Goal: Information Seeking & Learning: Learn about a topic

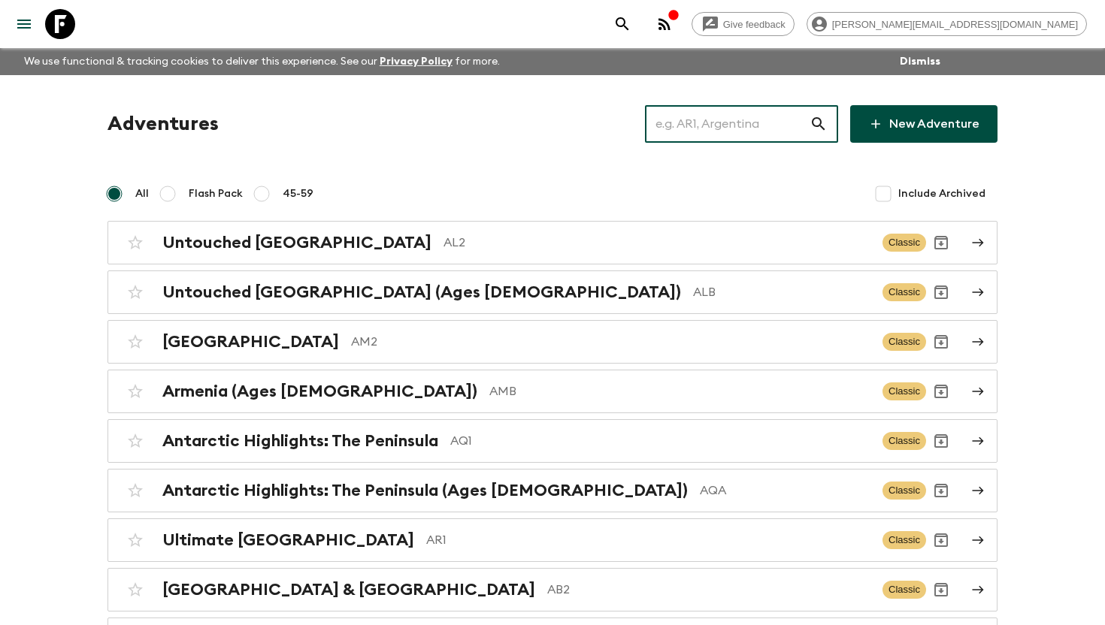
click at [728, 123] on input "text" at bounding box center [727, 124] width 165 height 42
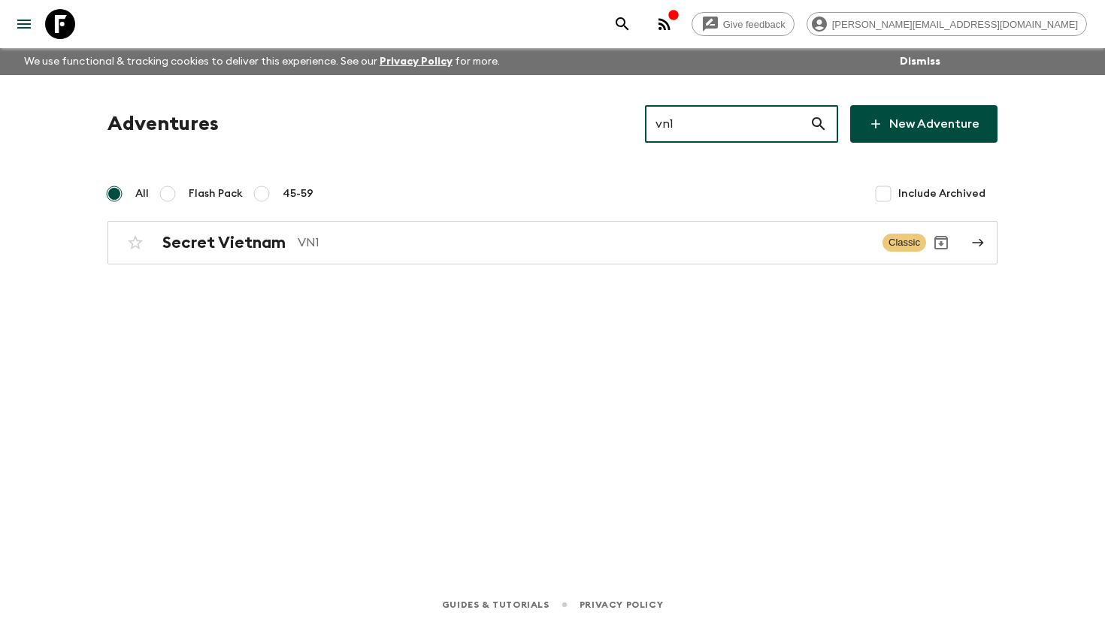
type input "vn1"
click at [281, 240] on h2 "Secret Vietnam" at bounding box center [223, 243] width 123 height 20
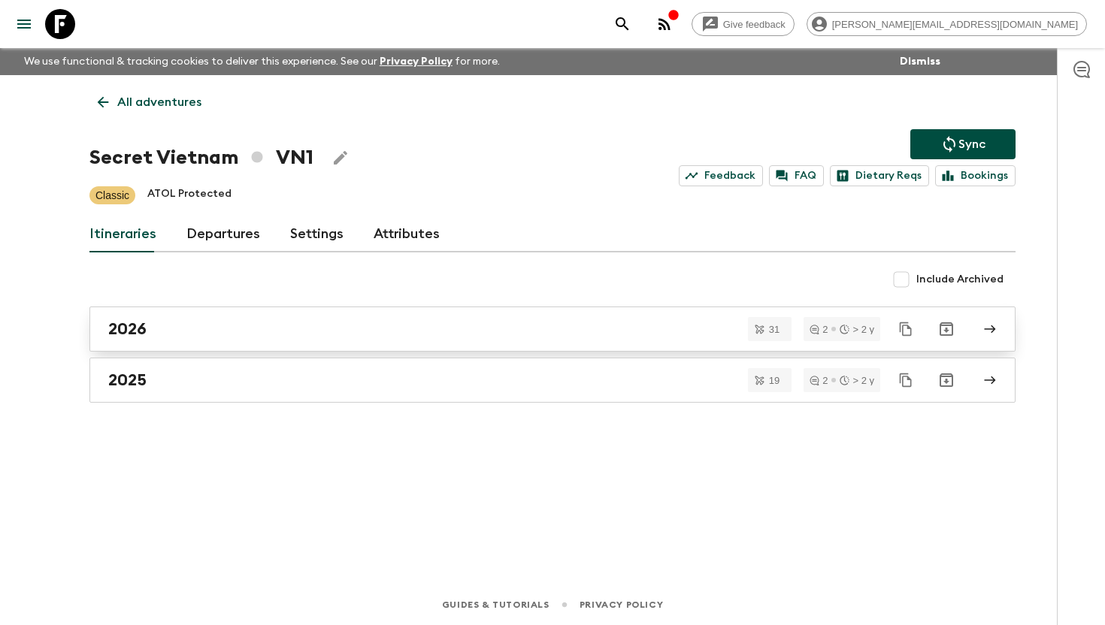
click at [208, 326] on div "2026" at bounding box center [538, 329] width 860 height 20
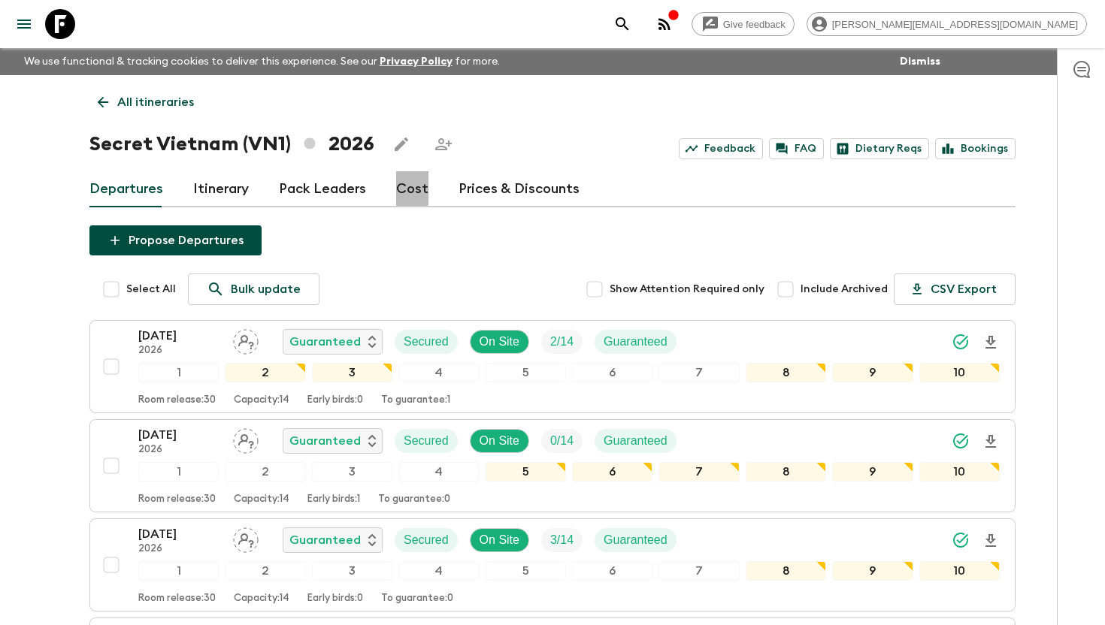
click at [405, 187] on link "Cost" at bounding box center [412, 189] width 32 height 36
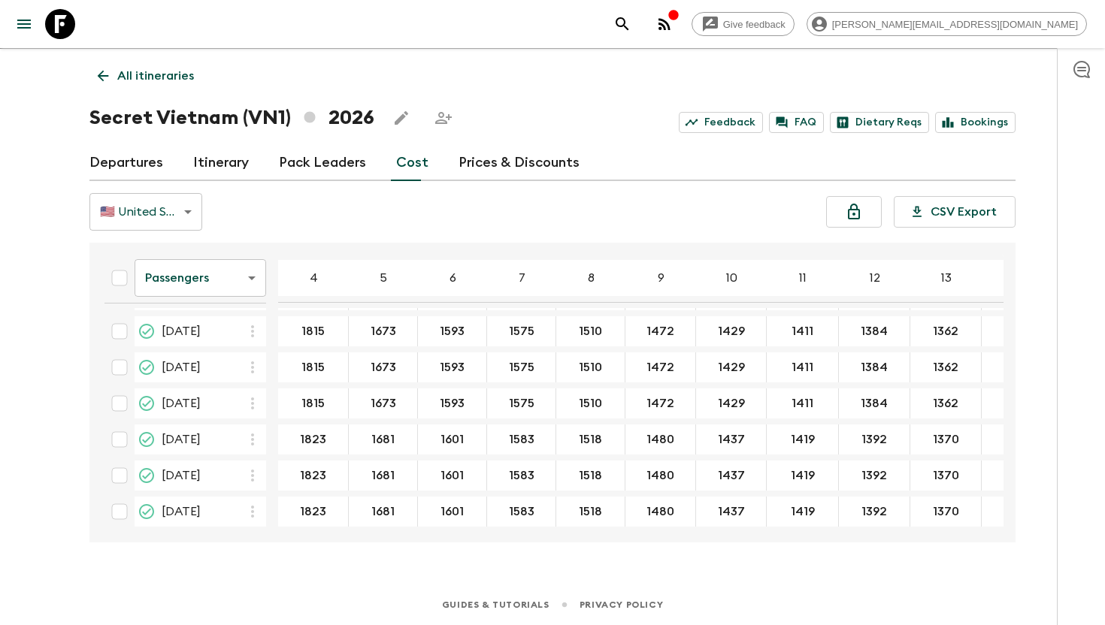
scroll to position [580, 0]
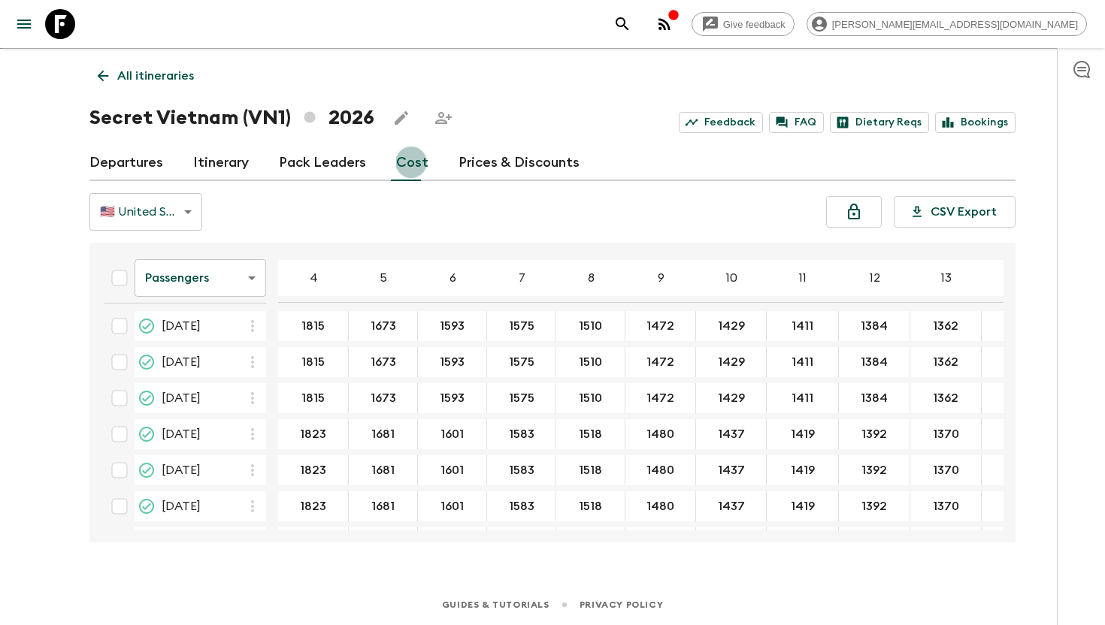
click at [671, 22] on icon "button" at bounding box center [665, 24] width 12 height 12
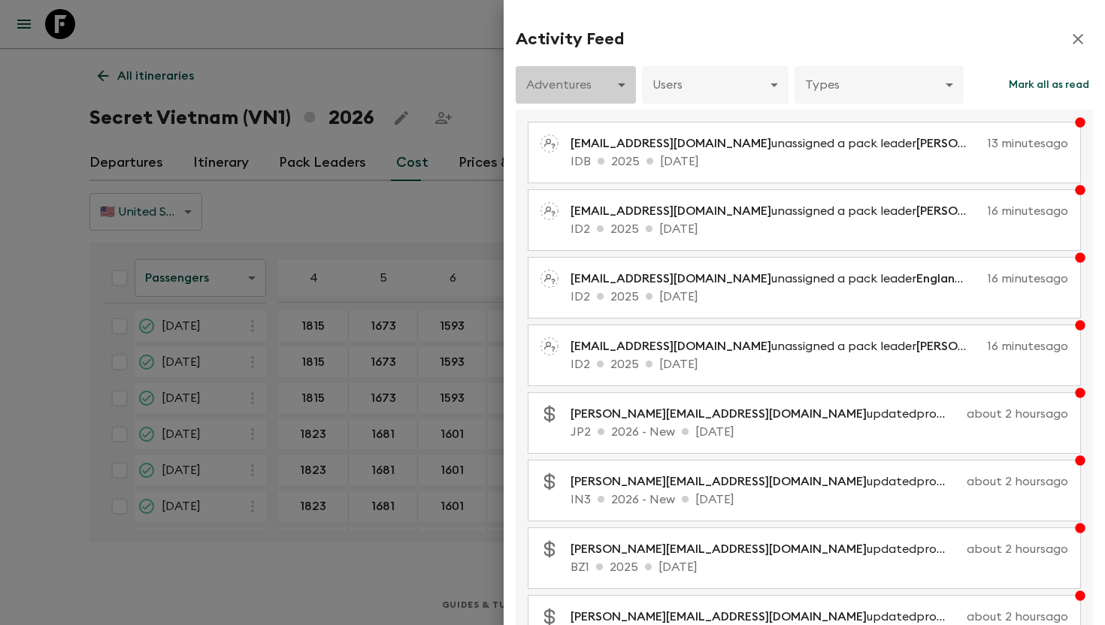
click at [600, 83] on body "Give feedback [PERSON_NAME][EMAIL_ADDRESS][DOMAIN_NAME] We use functional & tra…" at bounding box center [552, 300] width 1105 height 652
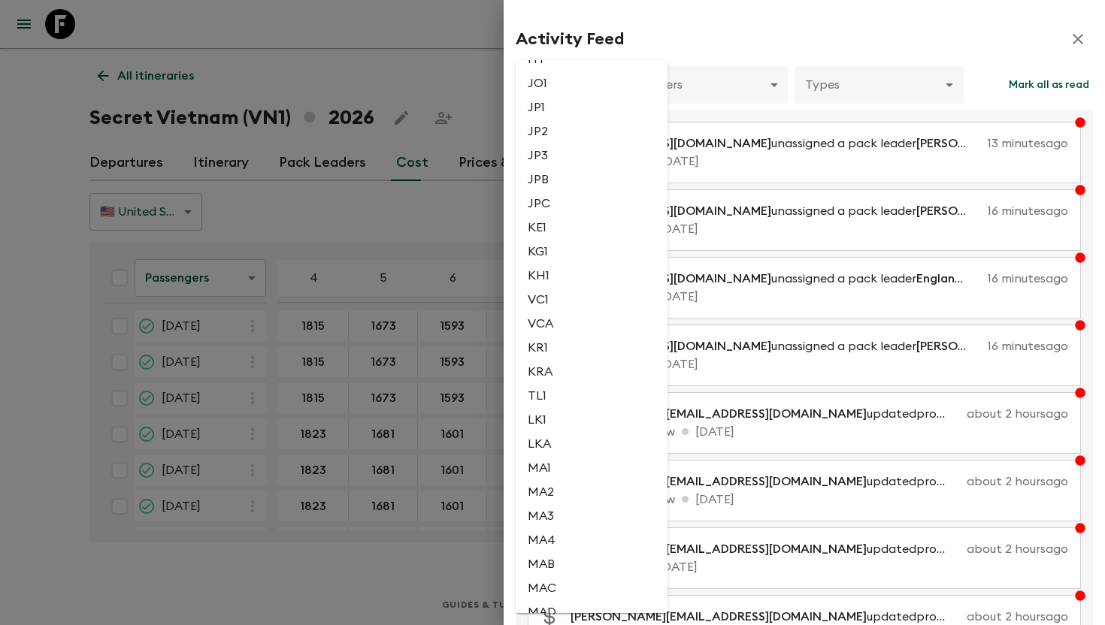
scroll to position [3538, 0]
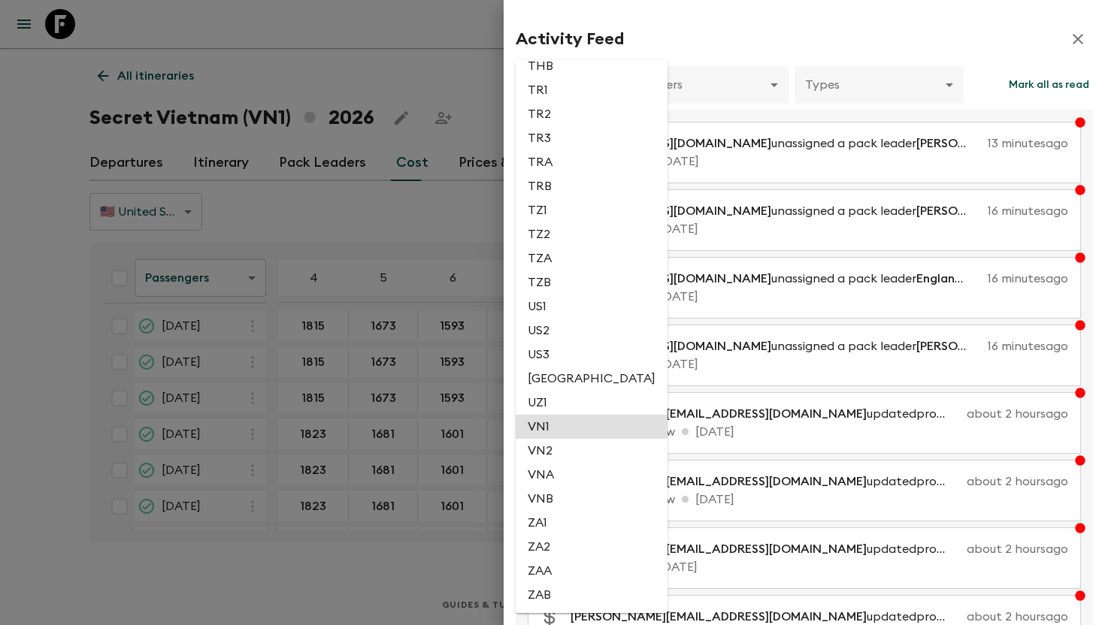
click at [582, 420] on li "VN1" at bounding box center [592, 427] width 152 height 24
type input "68e631c5-f45d-491b-9ac0-31273ae80ca6"
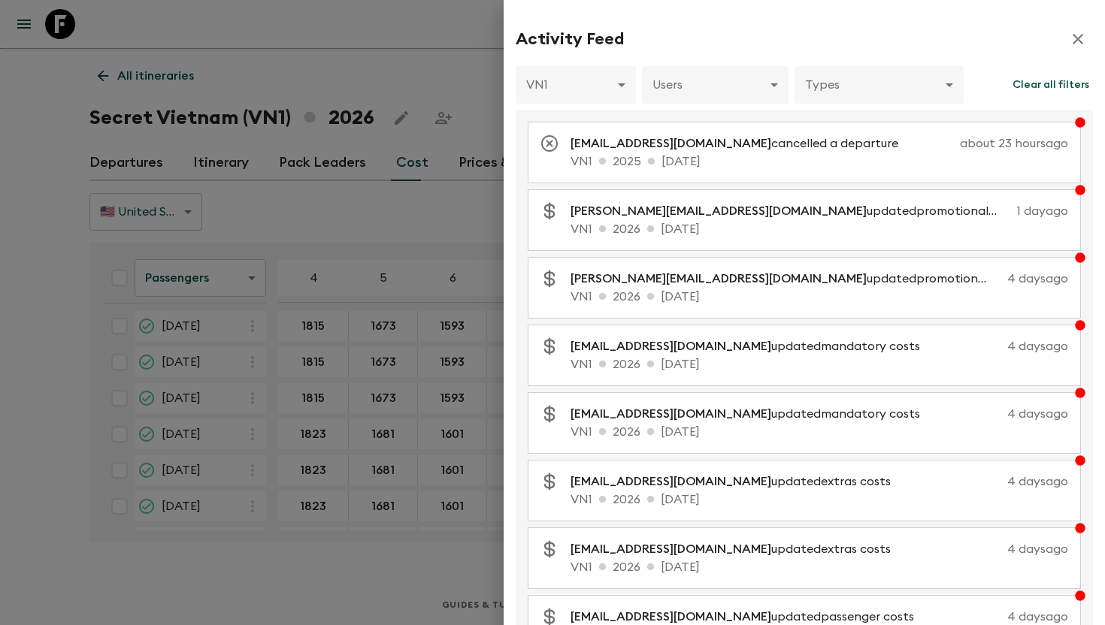
click at [241, 58] on div at bounding box center [552, 312] width 1105 height 625
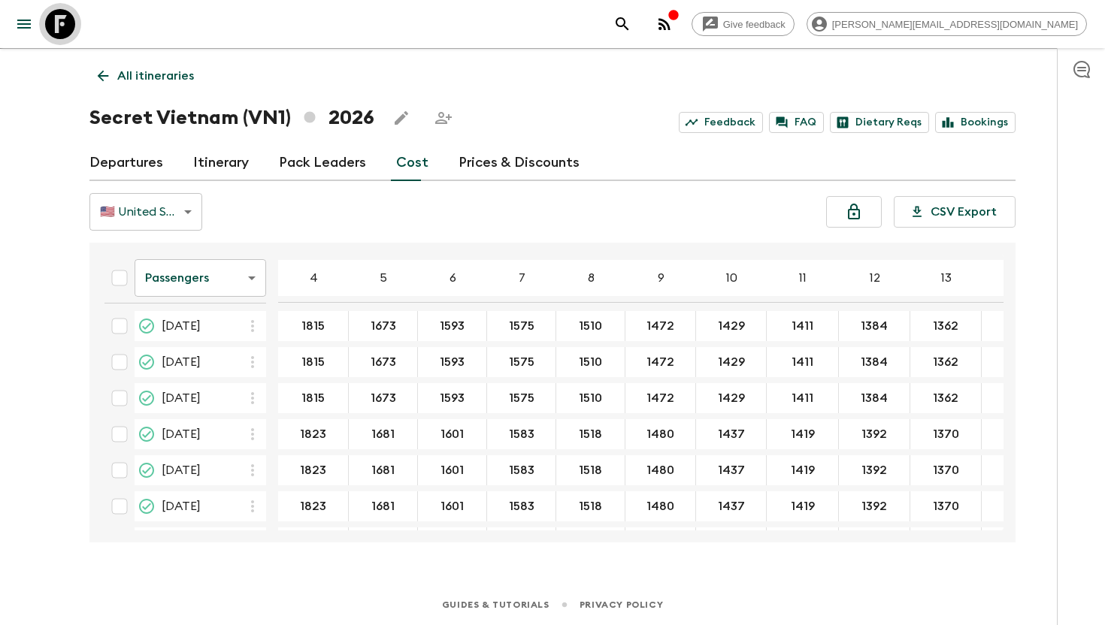
click at [59, 18] on icon at bounding box center [60, 24] width 30 height 30
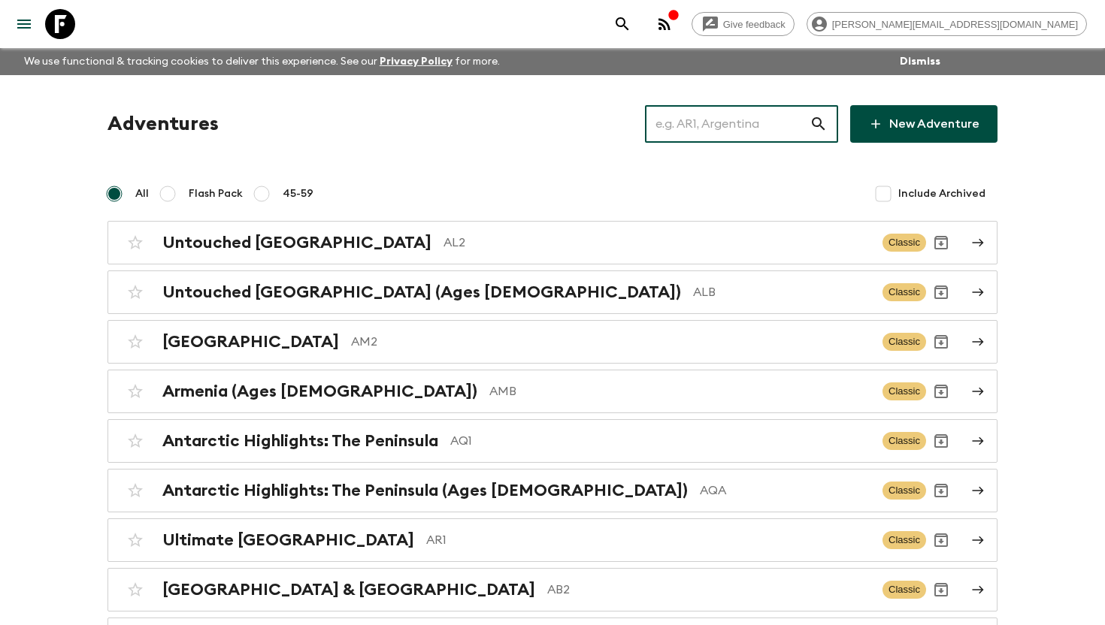
click at [725, 127] on input "text" at bounding box center [727, 124] width 165 height 42
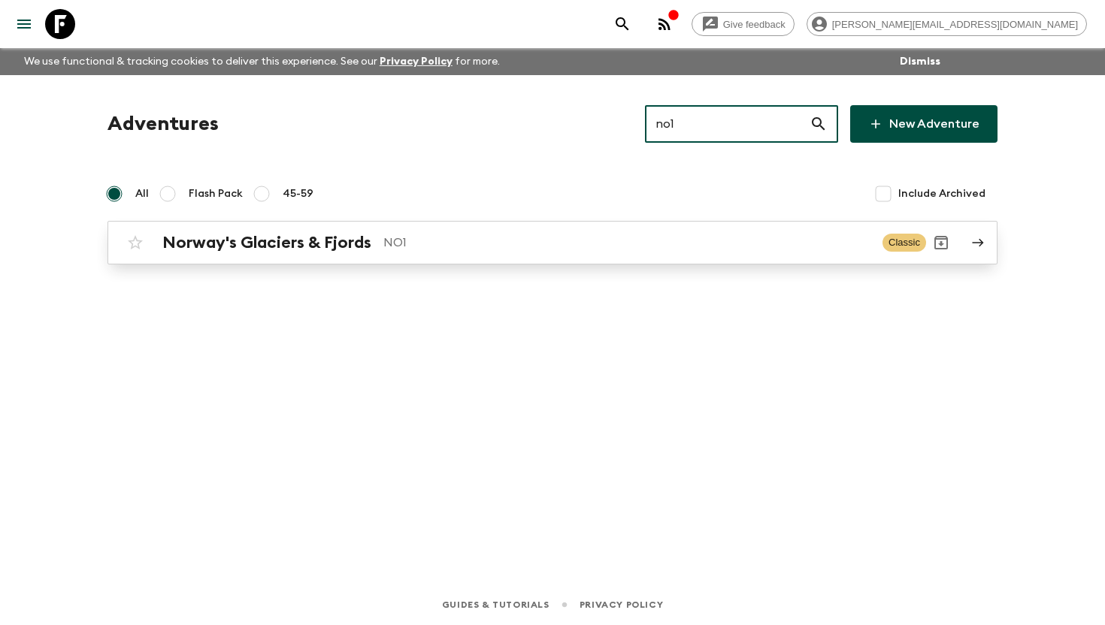
type input "no1"
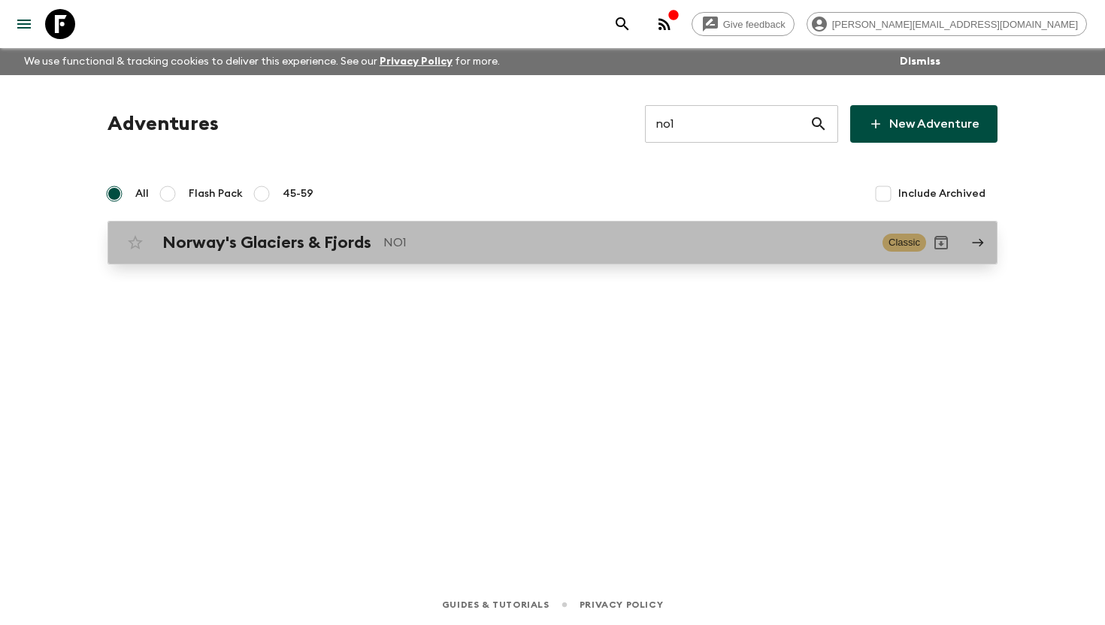
click at [384, 255] on div "Norway's Glaciers & Fjords NO1 Classic" at bounding box center [523, 243] width 806 height 30
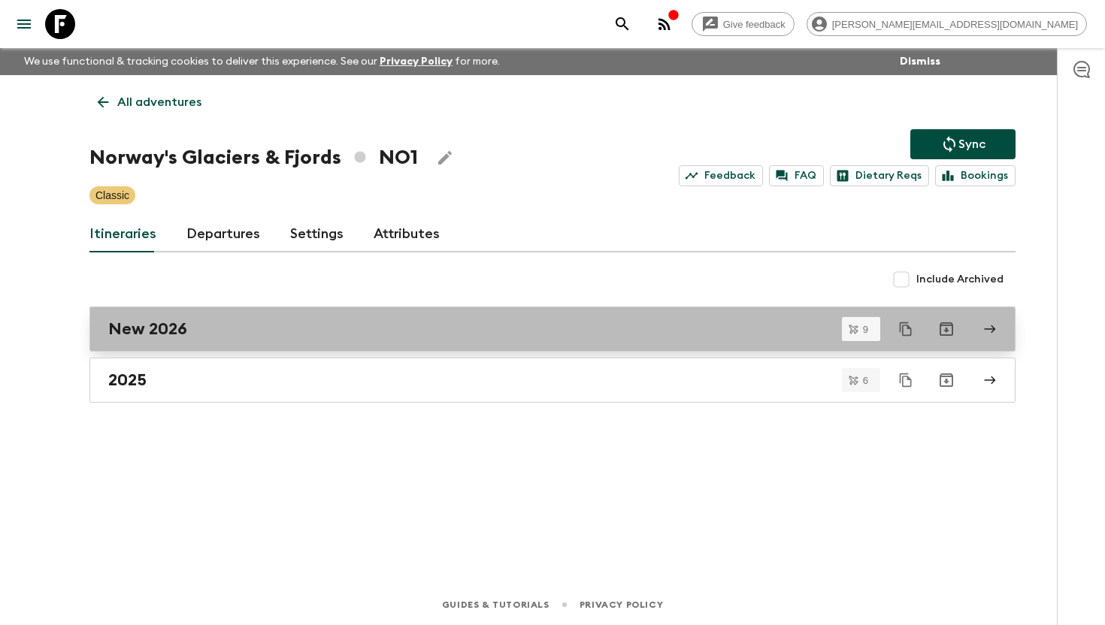
click at [289, 319] on div "New 2026" at bounding box center [538, 329] width 860 height 20
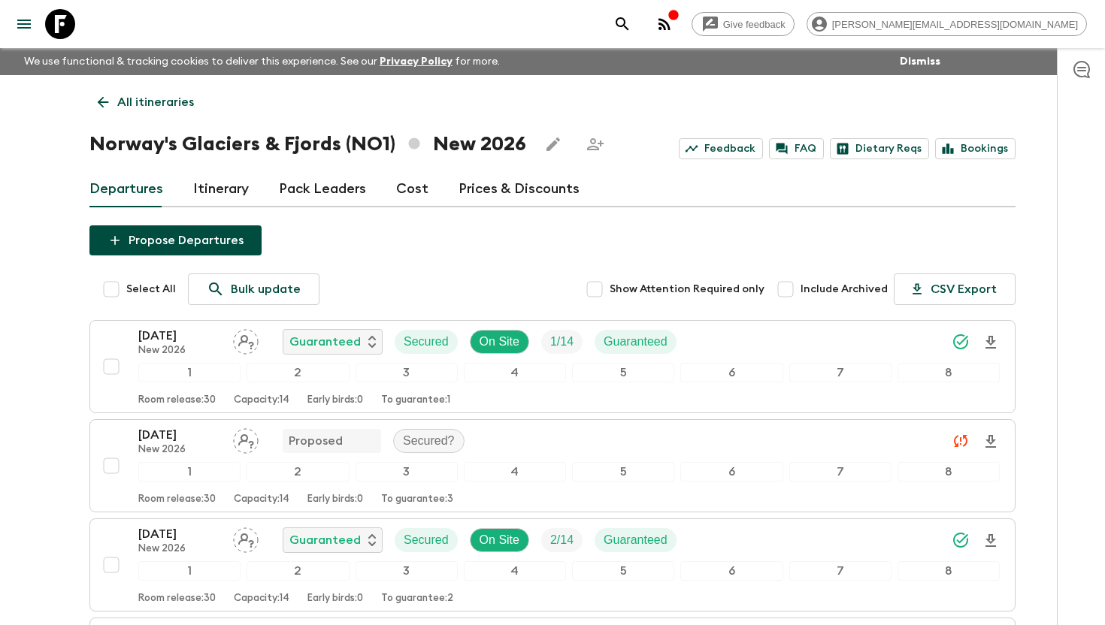
click at [1076, 161] on div at bounding box center [1081, 336] width 48 height 577
click at [416, 189] on link "Cost" at bounding box center [412, 189] width 32 height 36
